Goal: Communication & Community: Share content

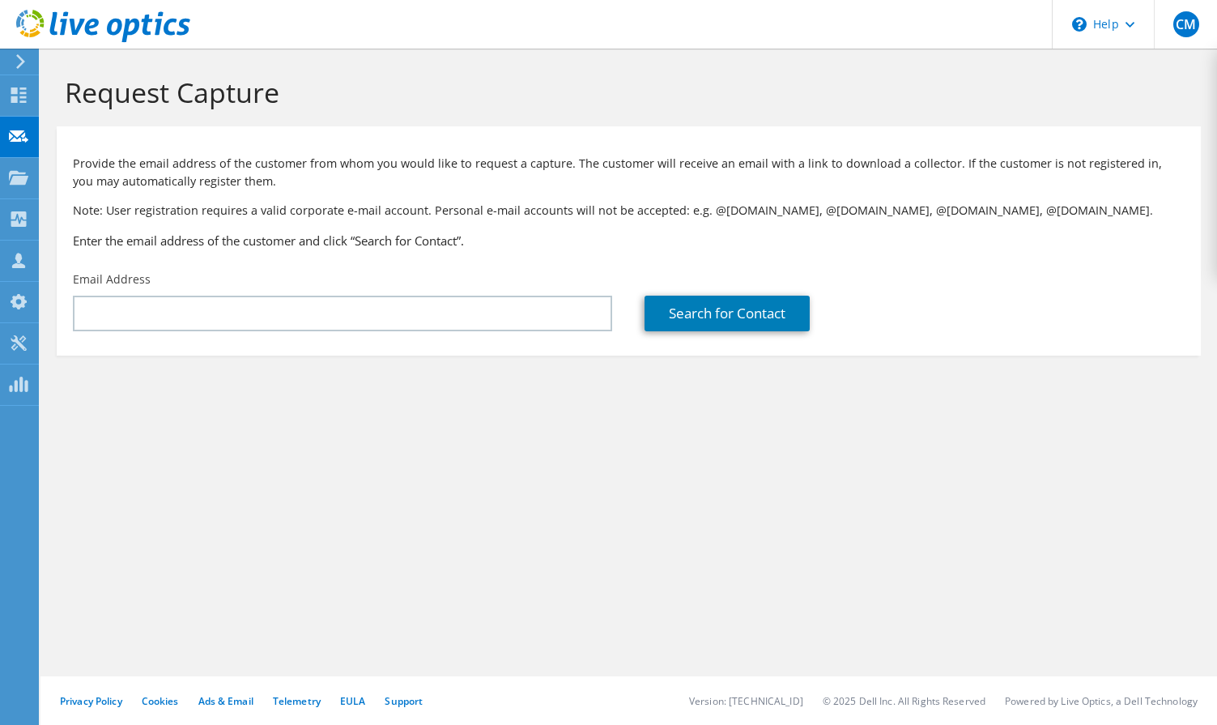
click at [26, 176] on use at bounding box center [18, 177] width 19 height 14
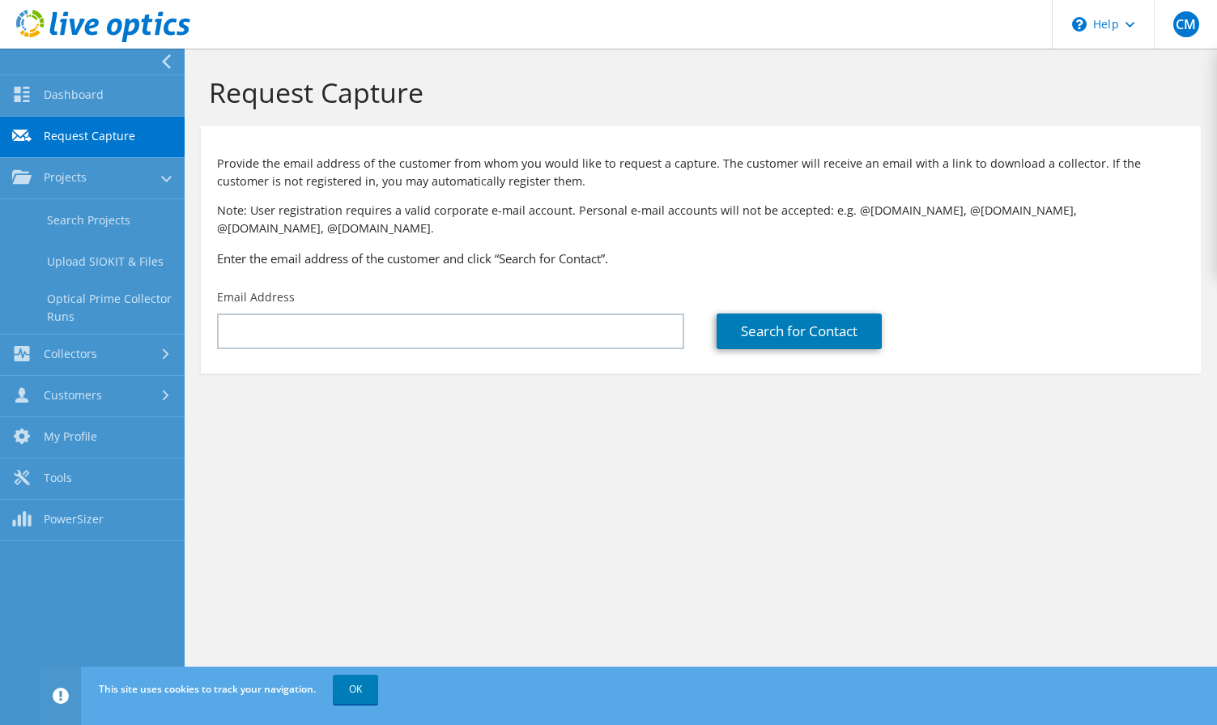
drag, startPoint x: 375, startPoint y: 694, endPoint x: 377, endPoint y: 355, distance: 338.5
click at [377, 695] on link "OK" at bounding box center [355, 689] width 45 height 29
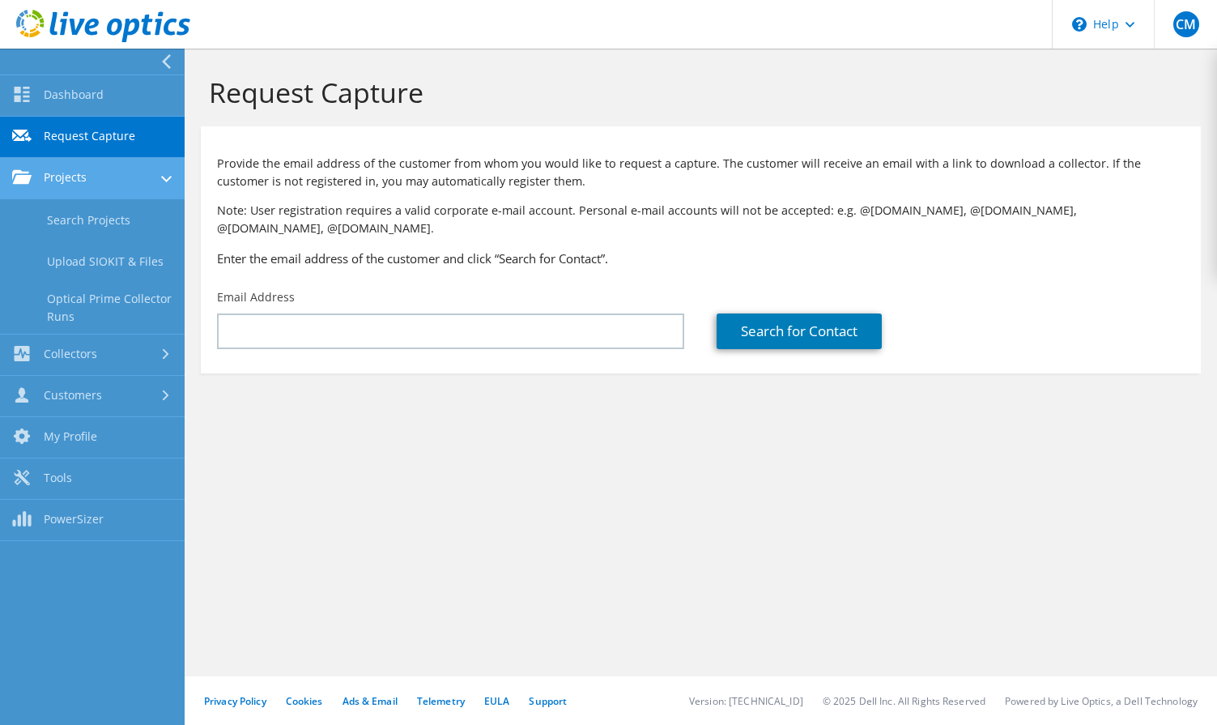
click at [83, 168] on link "Projects" at bounding box center [92, 178] width 185 height 41
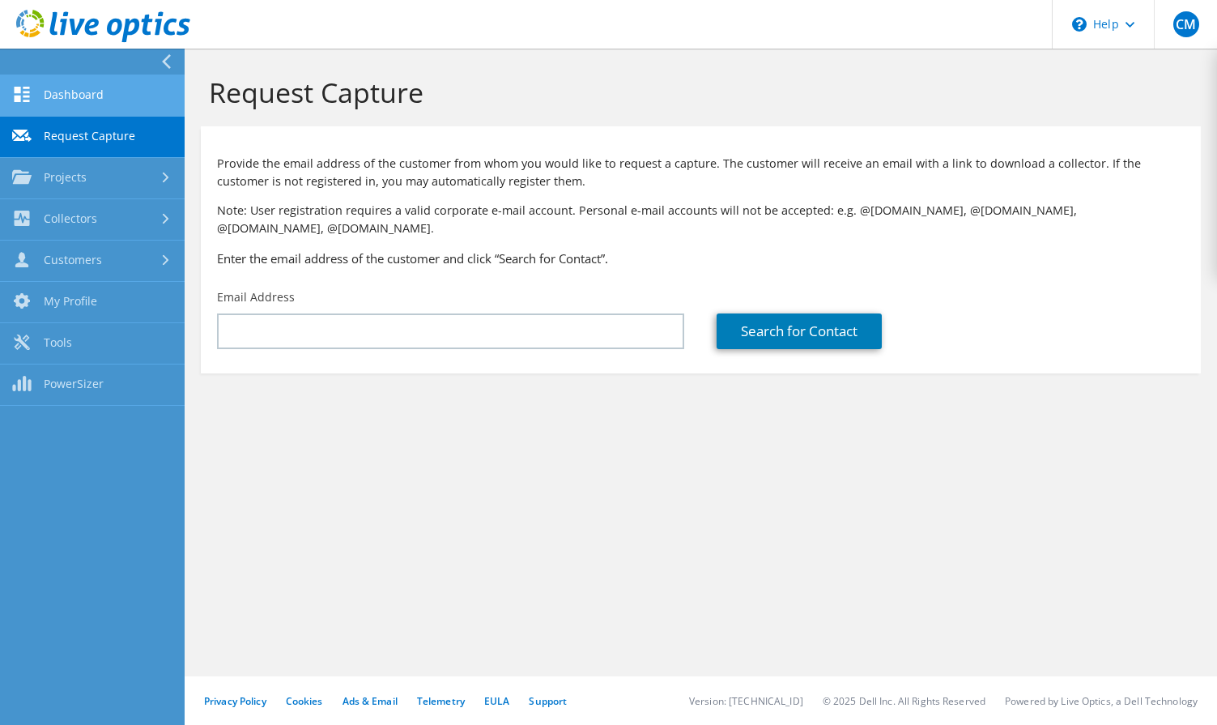
click at [82, 92] on link "Dashboard" at bounding box center [92, 95] width 185 height 41
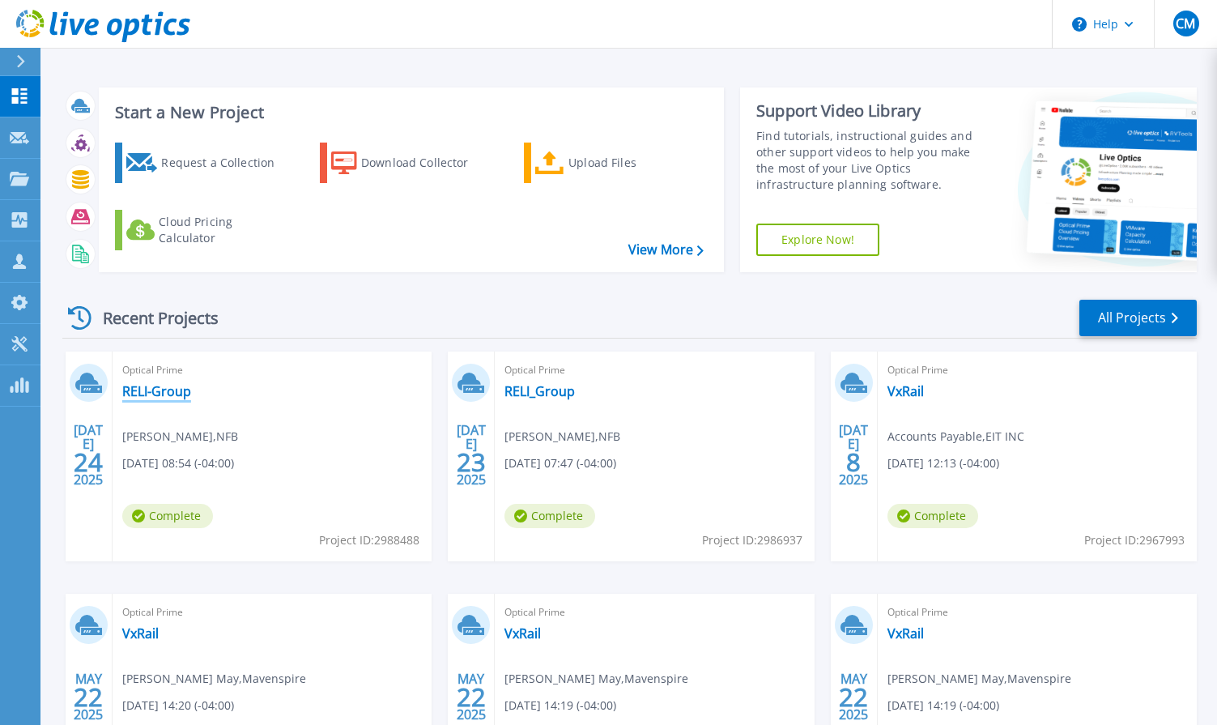
click at [179, 394] on link "RELI-Group" at bounding box center [156, 391] width 69 height 16
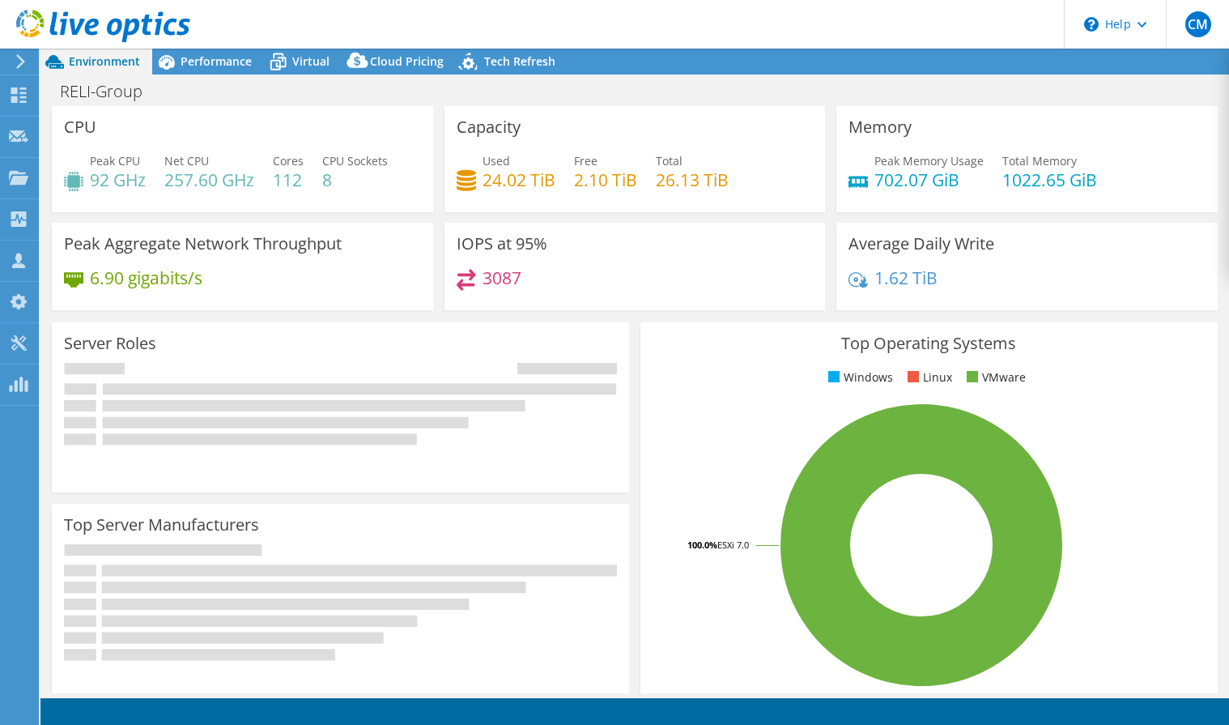
select select "USD"
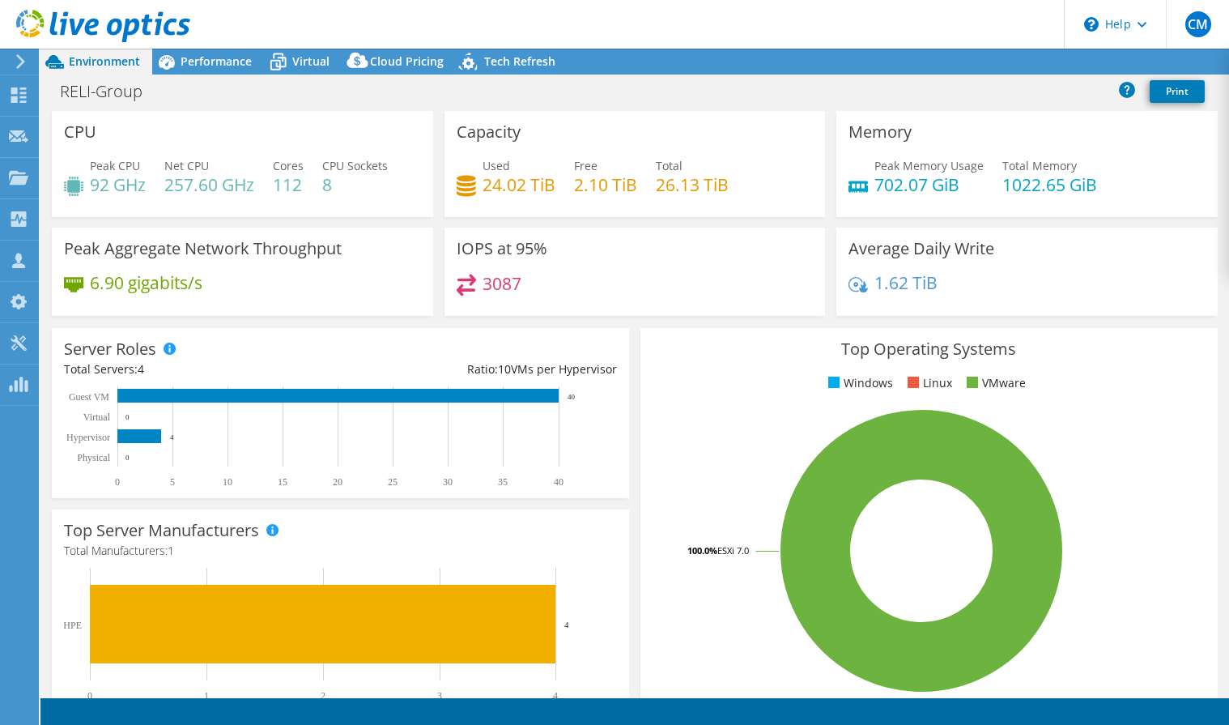
select select "USEast"
click at [211, 57] on span "Performance" at bounding box center [216, 60] width 71 height 15
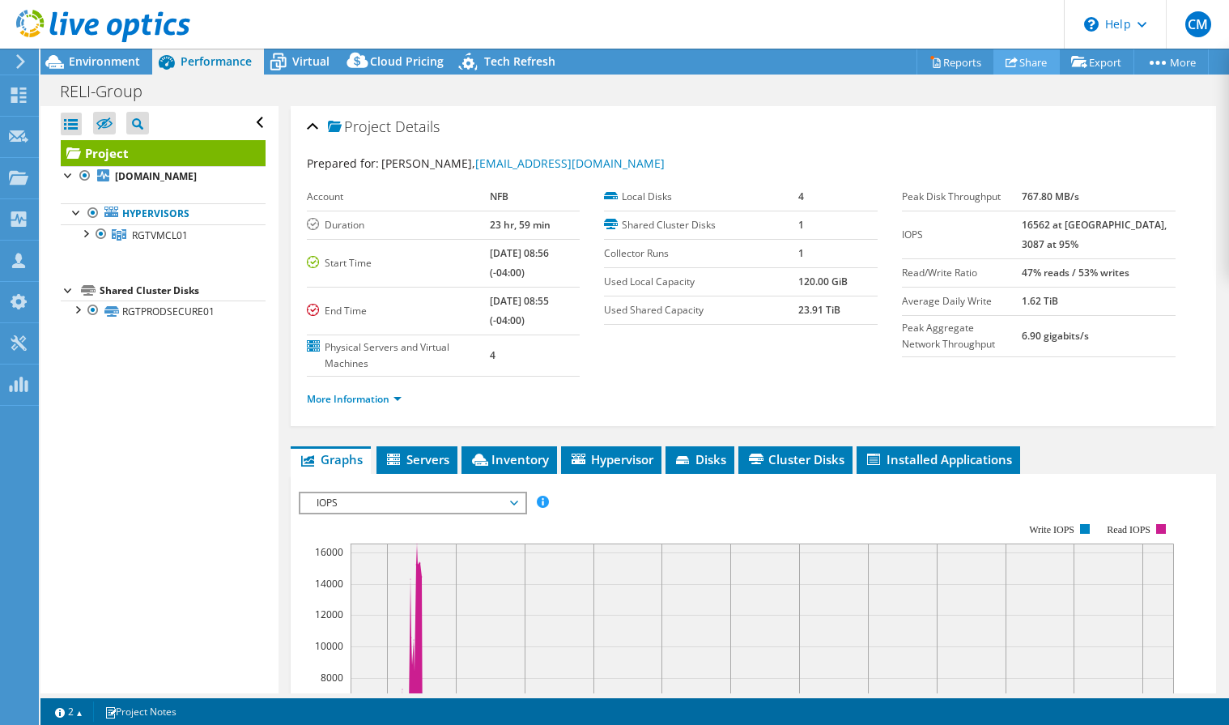
click at [1019, 66] on link "Share" at bounding box center [1027, 61] width 66 height 25
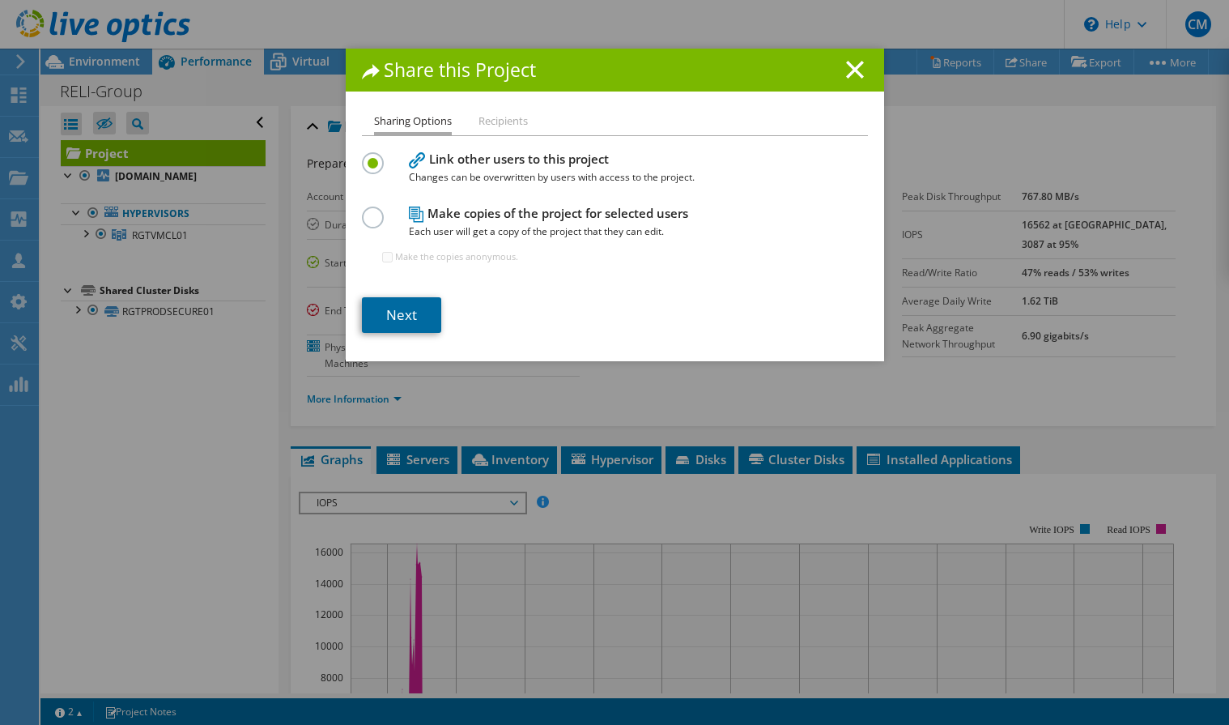
click at [377, 314] on link "Next" at bounding box center [401, 315] width 79 height 36
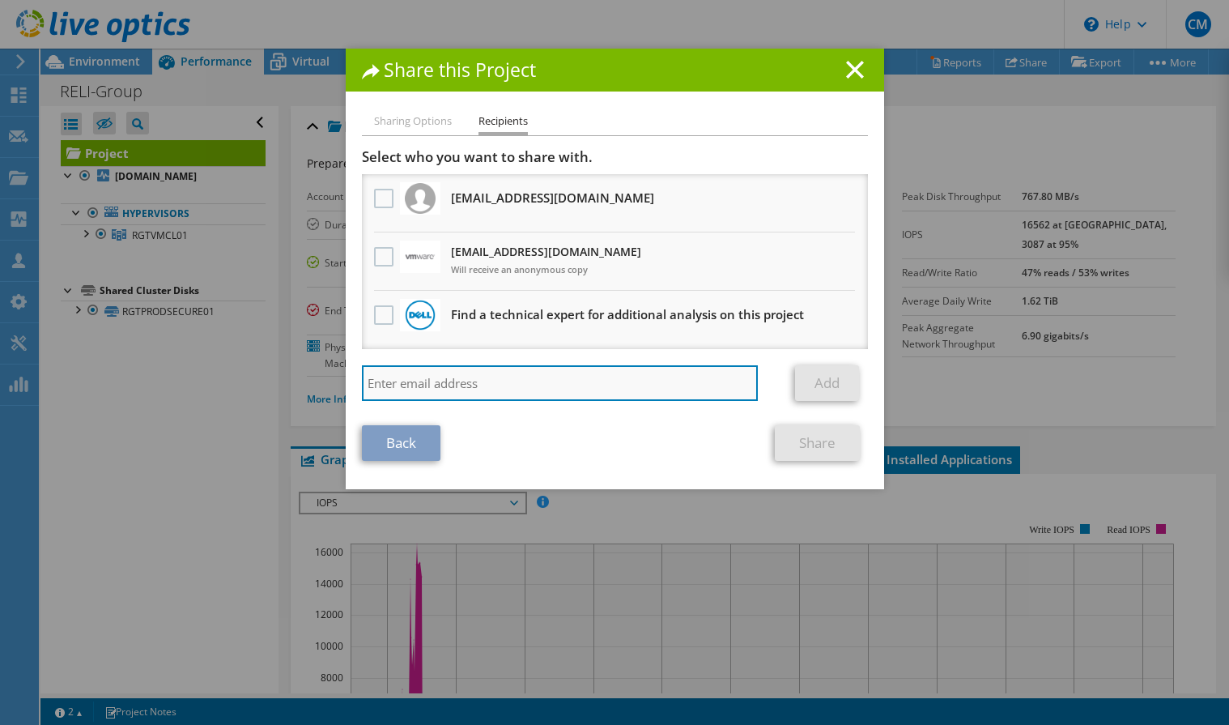
click at [540, 382] on input "search" at bounding box center [560, 383] width 397 height 36
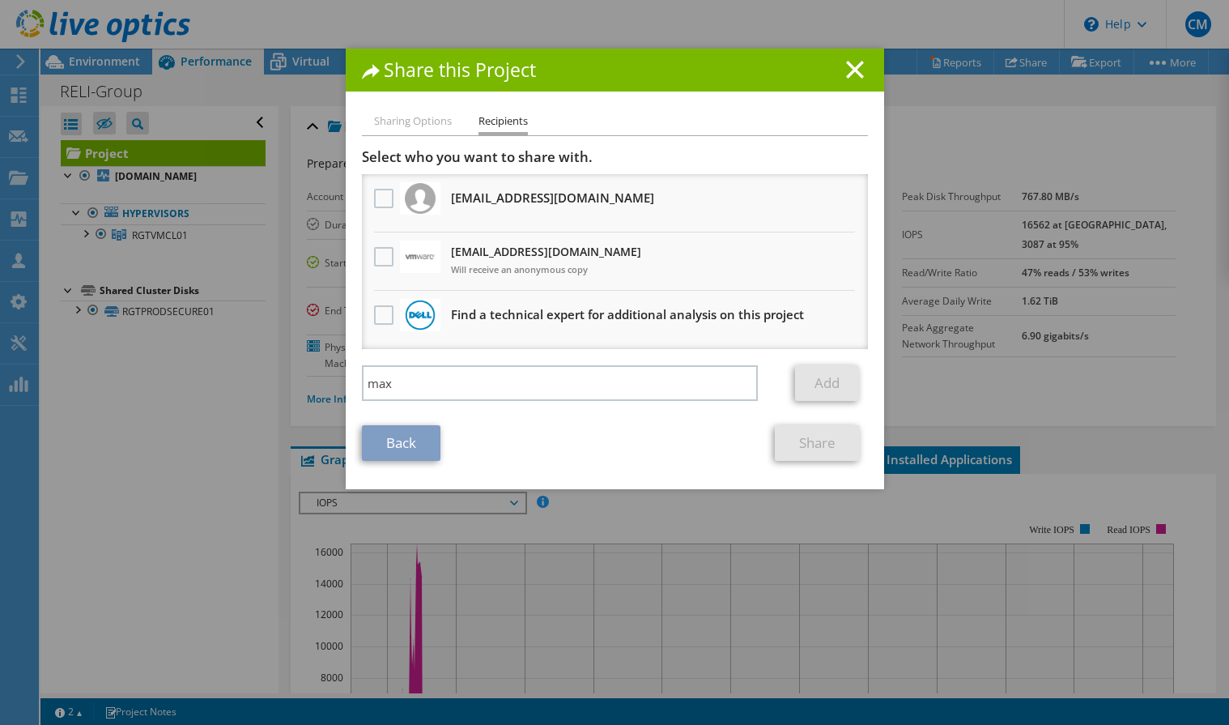
click at [864, 385] on div "Sharing Options Recipients Link other users to this project Changes can be over…" at bounding box center [615, 300] width 538 height 377
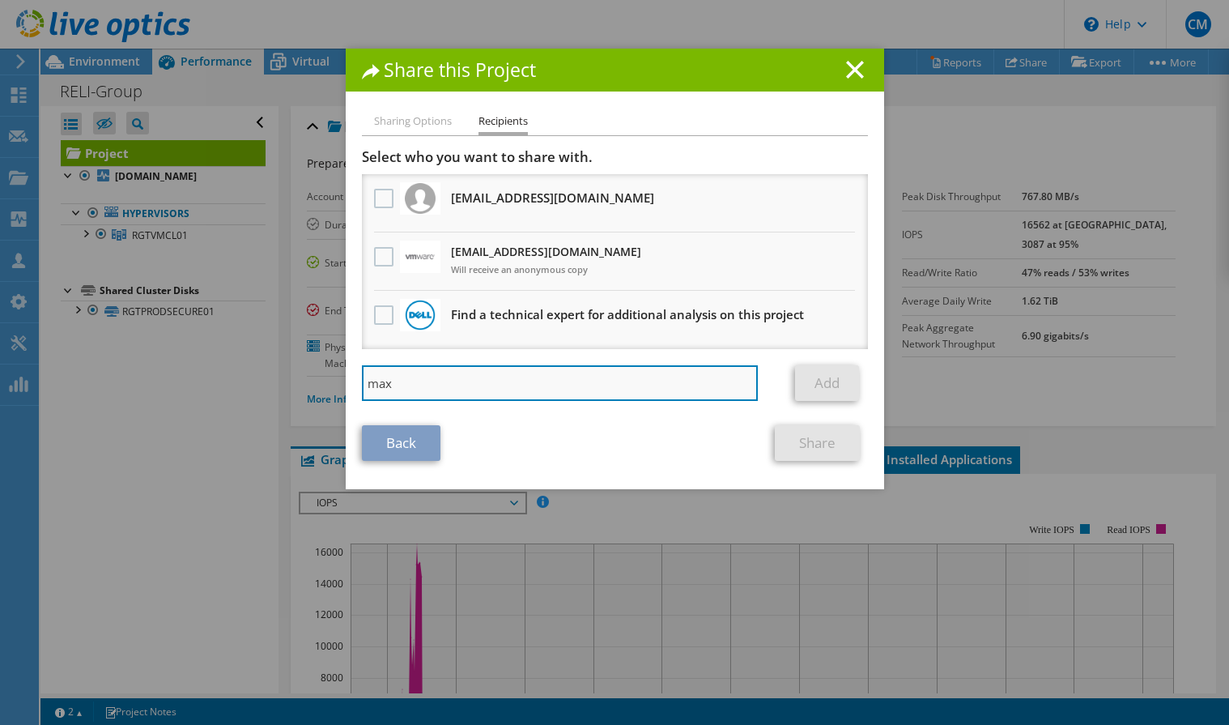
click at [440, 388] on input "max" at bounding box center [560, 383] width 397 height 36
type input "max.moran@dell.com"
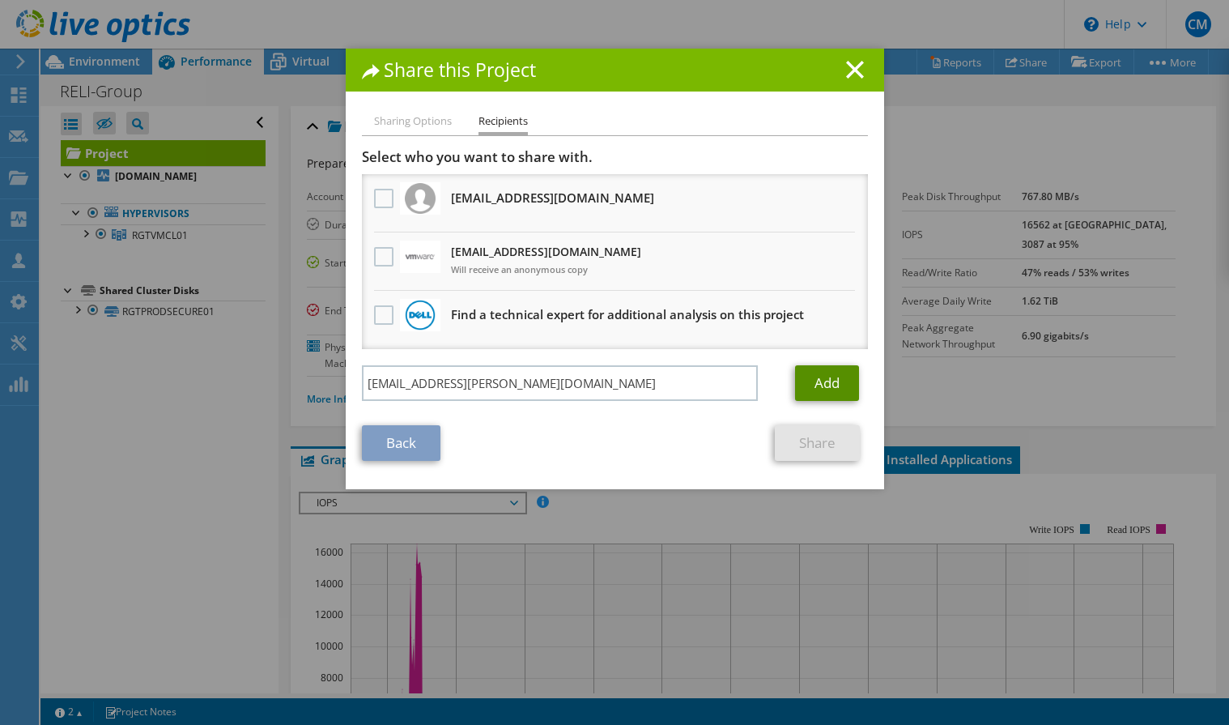
click at [819, 392] on link "Add" at bounding box center [827, 383] width 64 height 36
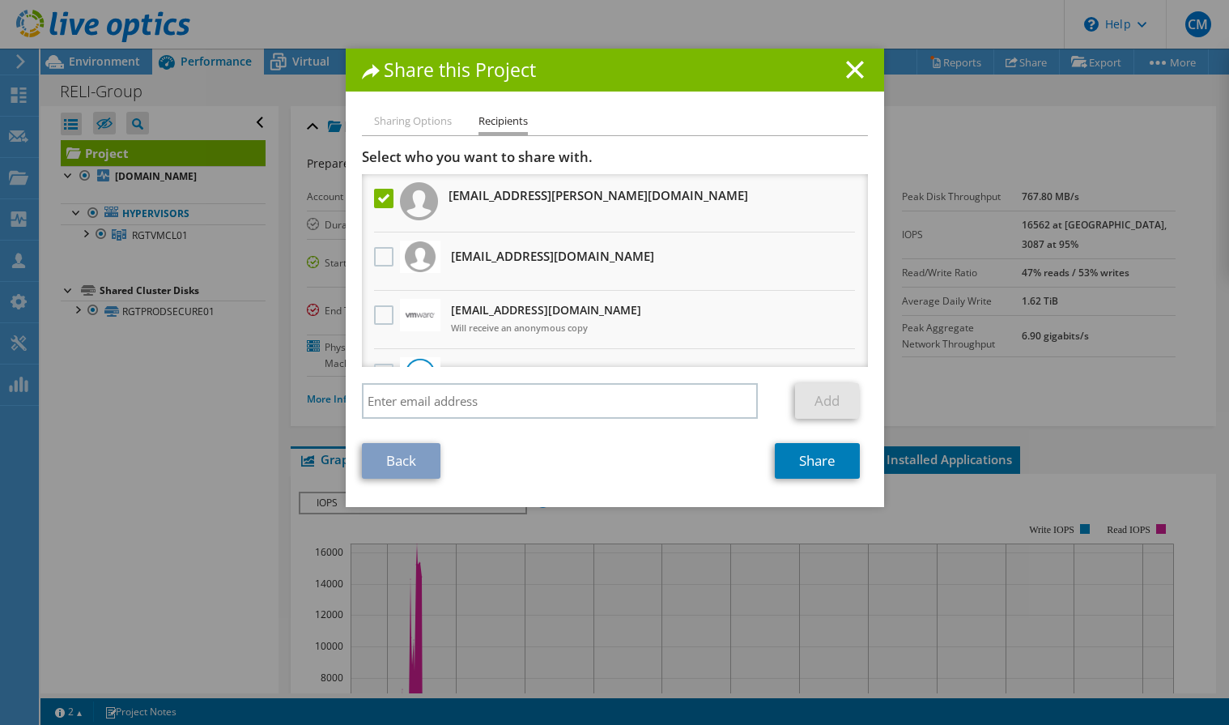
scroll to position [40, 0]
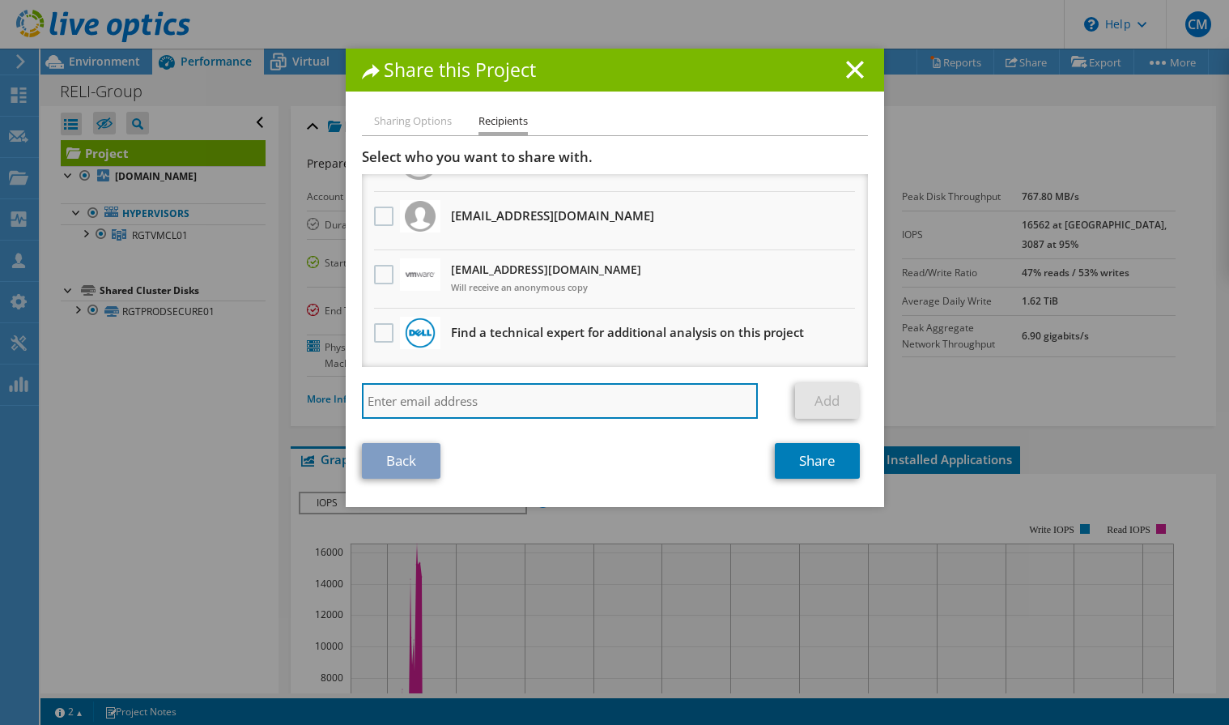
click at [545, 404] on input "search" at bounding box center [560, 401] width 397 height 36
type input "lanse.mitchell@dell.com"
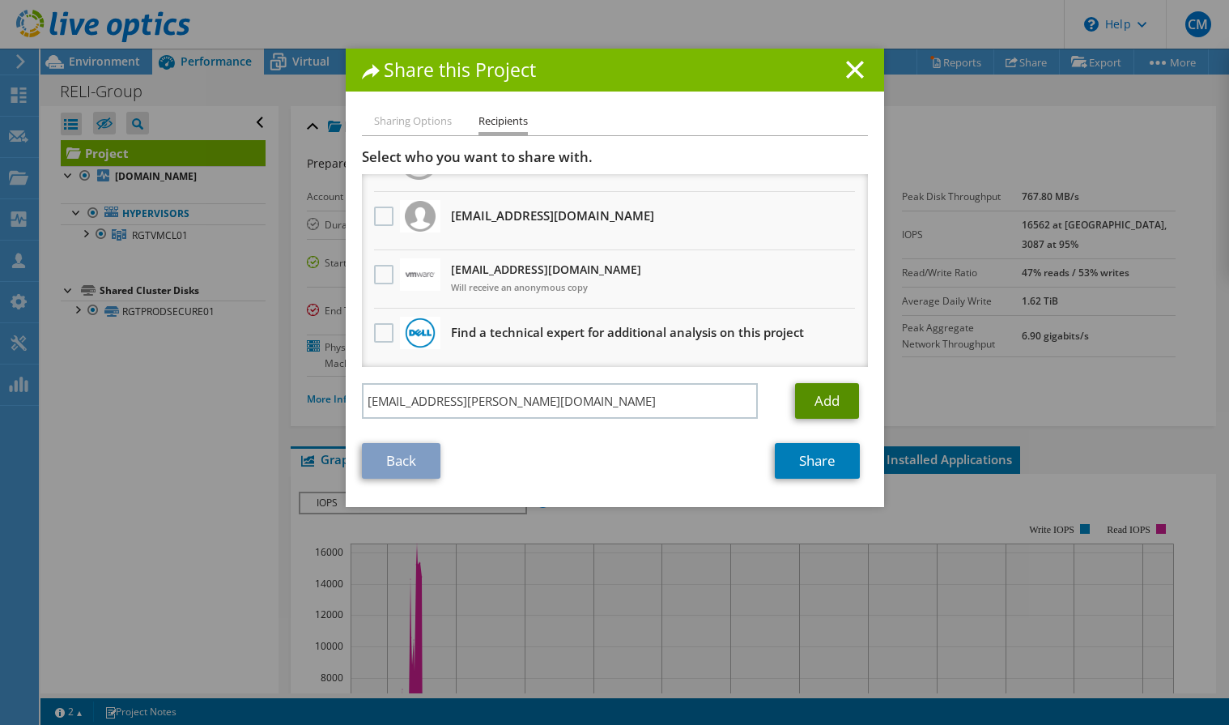
click at [819, 408] on link "Add" at bounding box center [827, 401] width 64 height 36
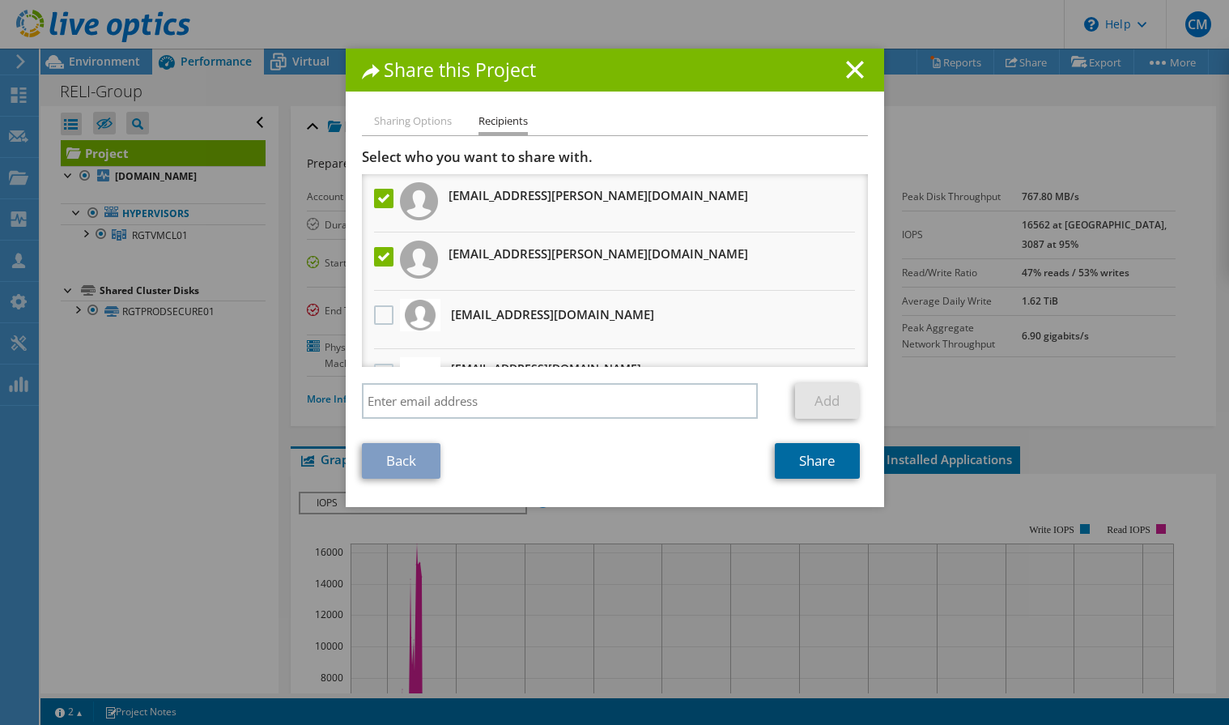
click at [837, 468] on link "Share" at bounding box center [817, 461] width 85 height 36
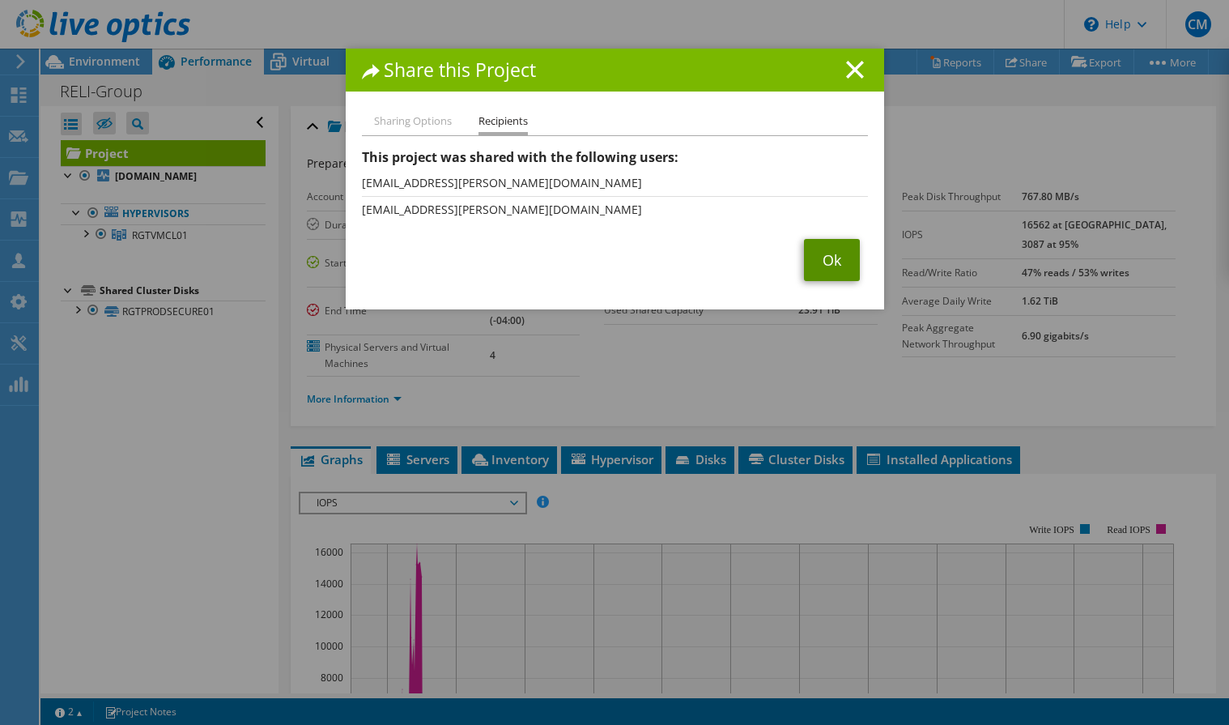
click at [828, 253] on link "Ok" at bounding box center [832, 260] width 56 height 42
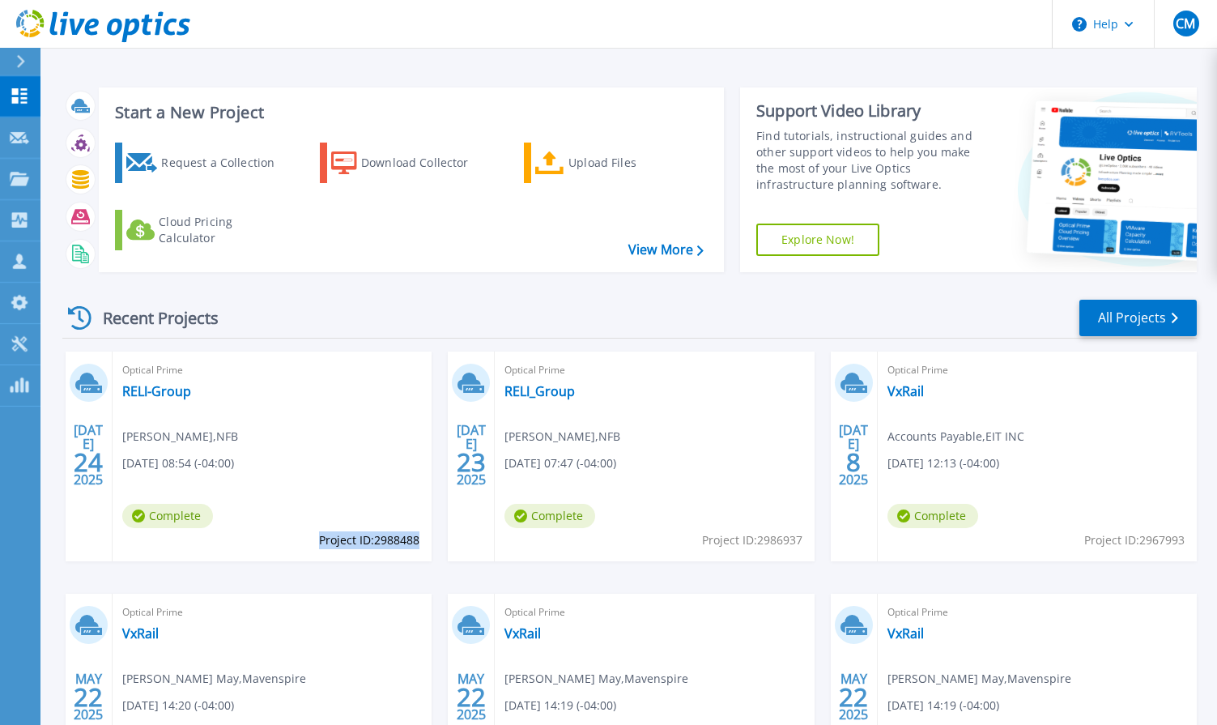
drag, startPoint x: 317, startPoint y: 541, endPoint x: 419, endPoint y: 547, distance: 102.2
click at [419, 547] on span "Project ID: 2988488" at bounding box center [369, 540] width 100 height 18
copy span "Project ID: 2988488"
